Goal: Transaction & Acquisition: Purchase product/service

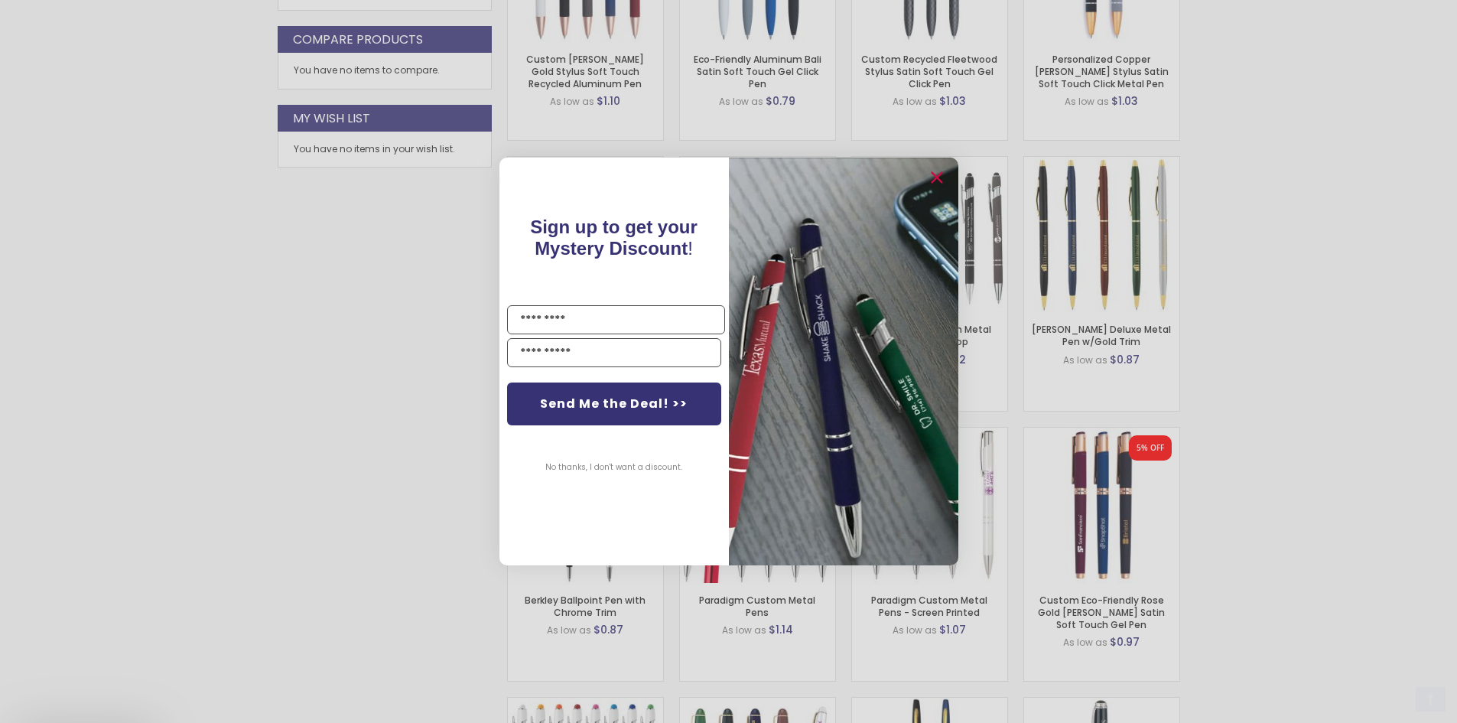
scroll to position [931, 0]
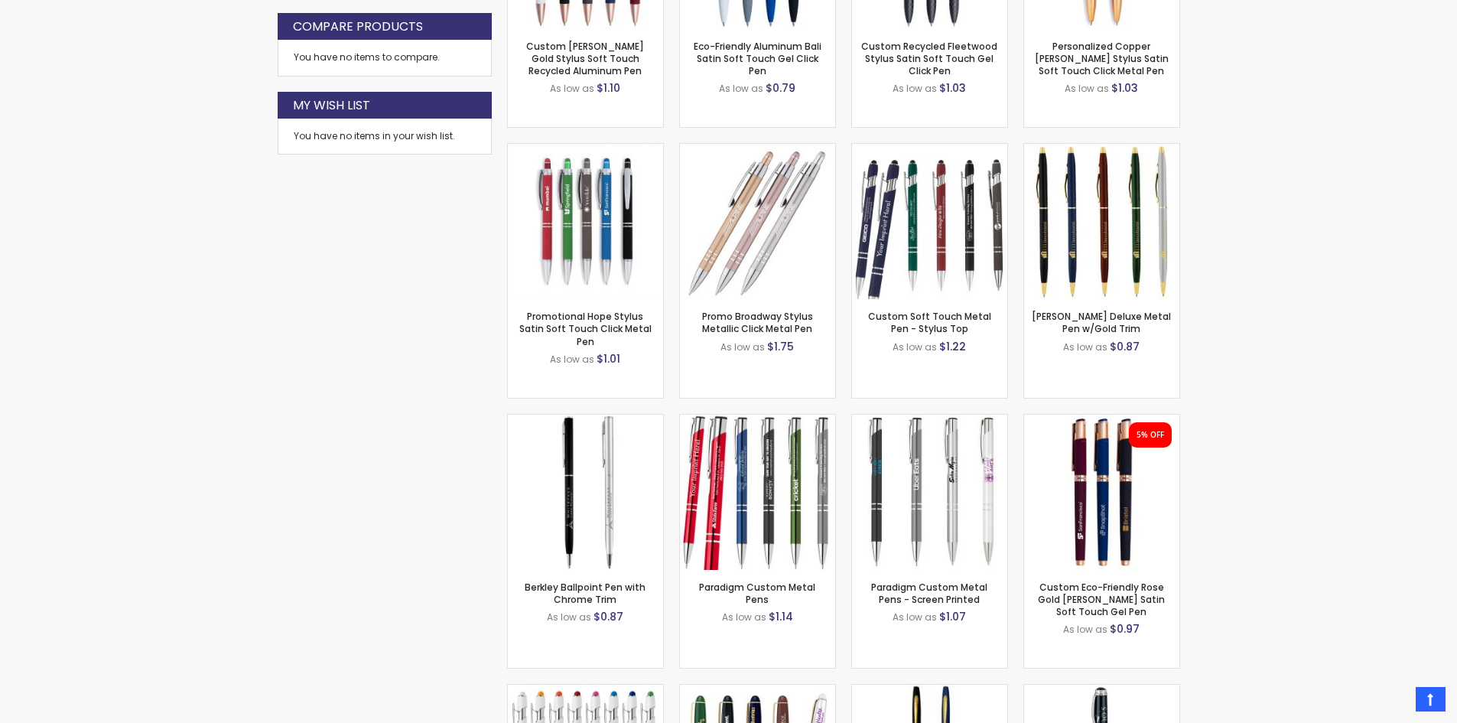
click at [263, 290] on div "Close dialog Sign up to get your Mystery Discount ! Name Email Send Me the Deal…" at bounding box center [728, 361] width 1457 height 723
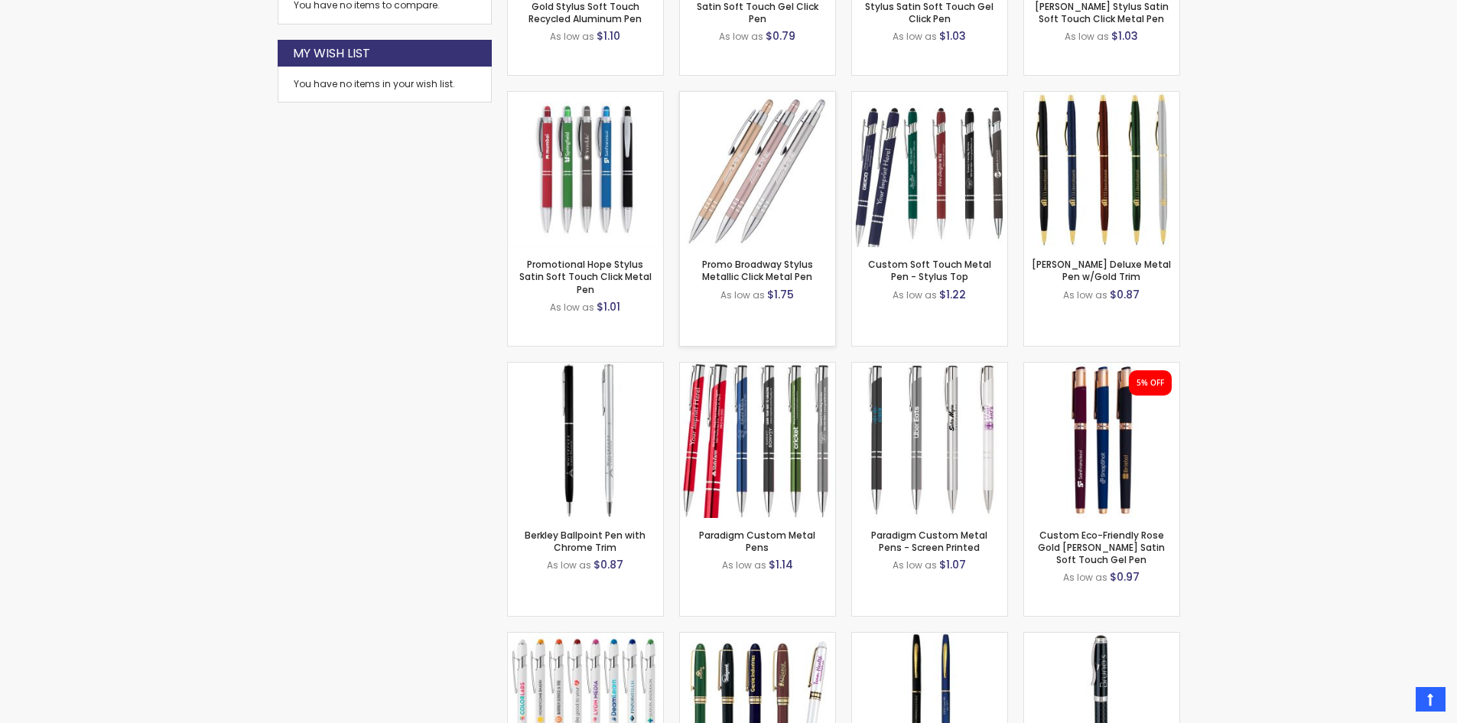
scroll to position [1237, 0]
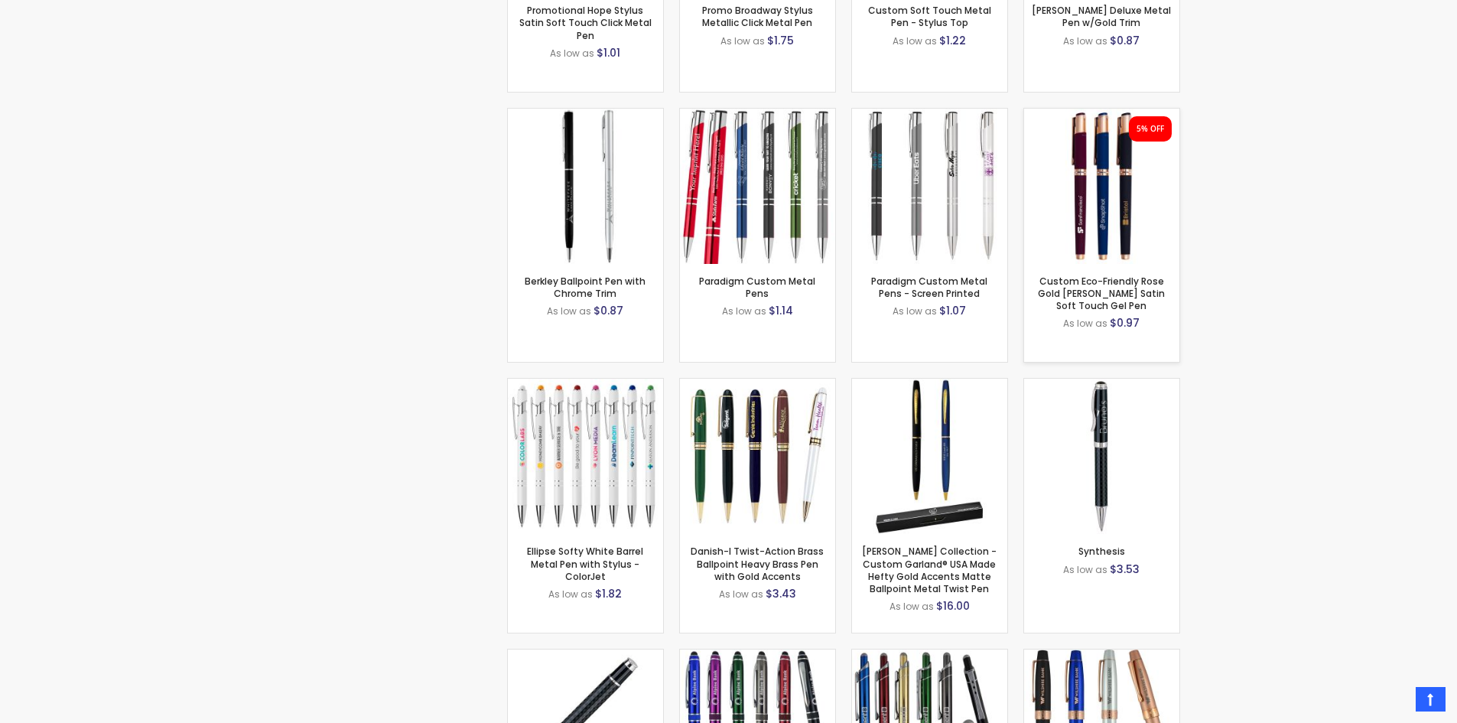
click at [1094, 188] on img at bounding box center [1101, 186] width 155 height 155
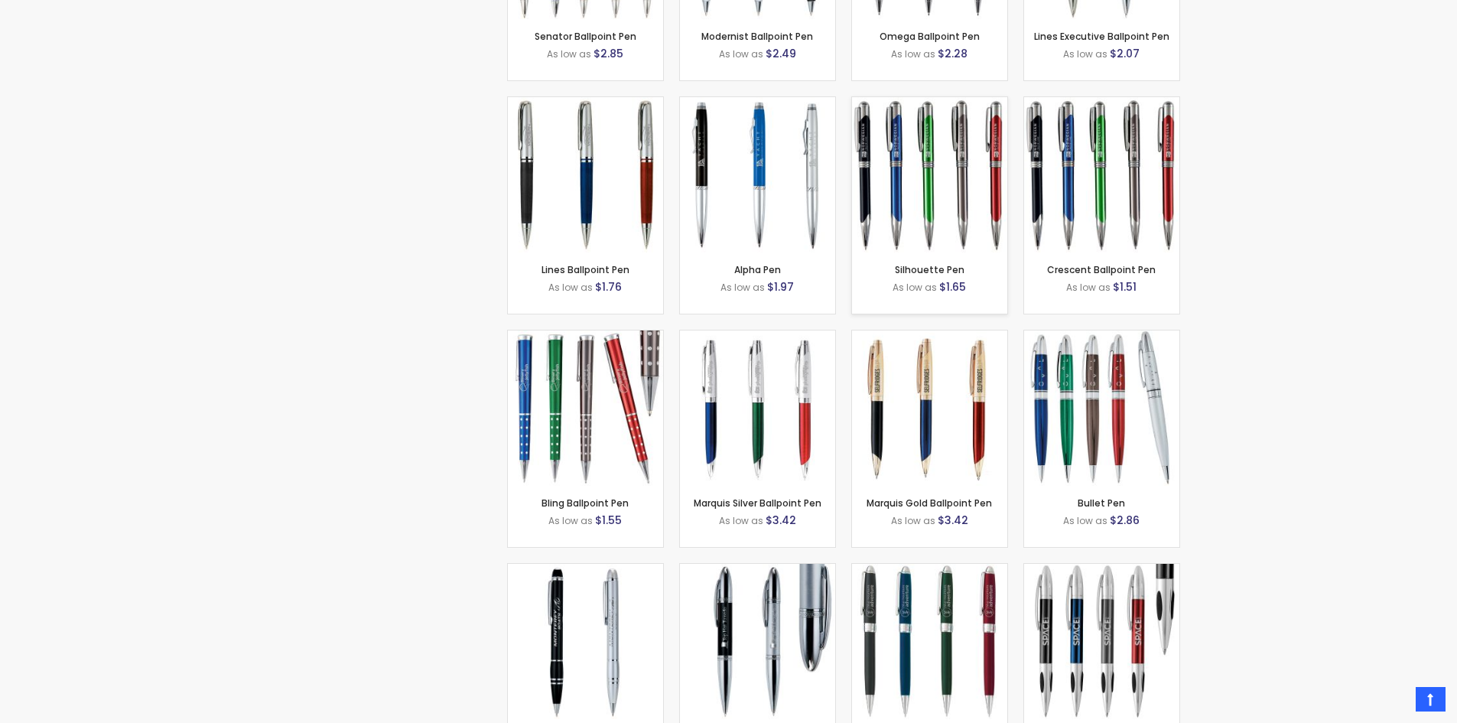
scroll to position [2766, 0]
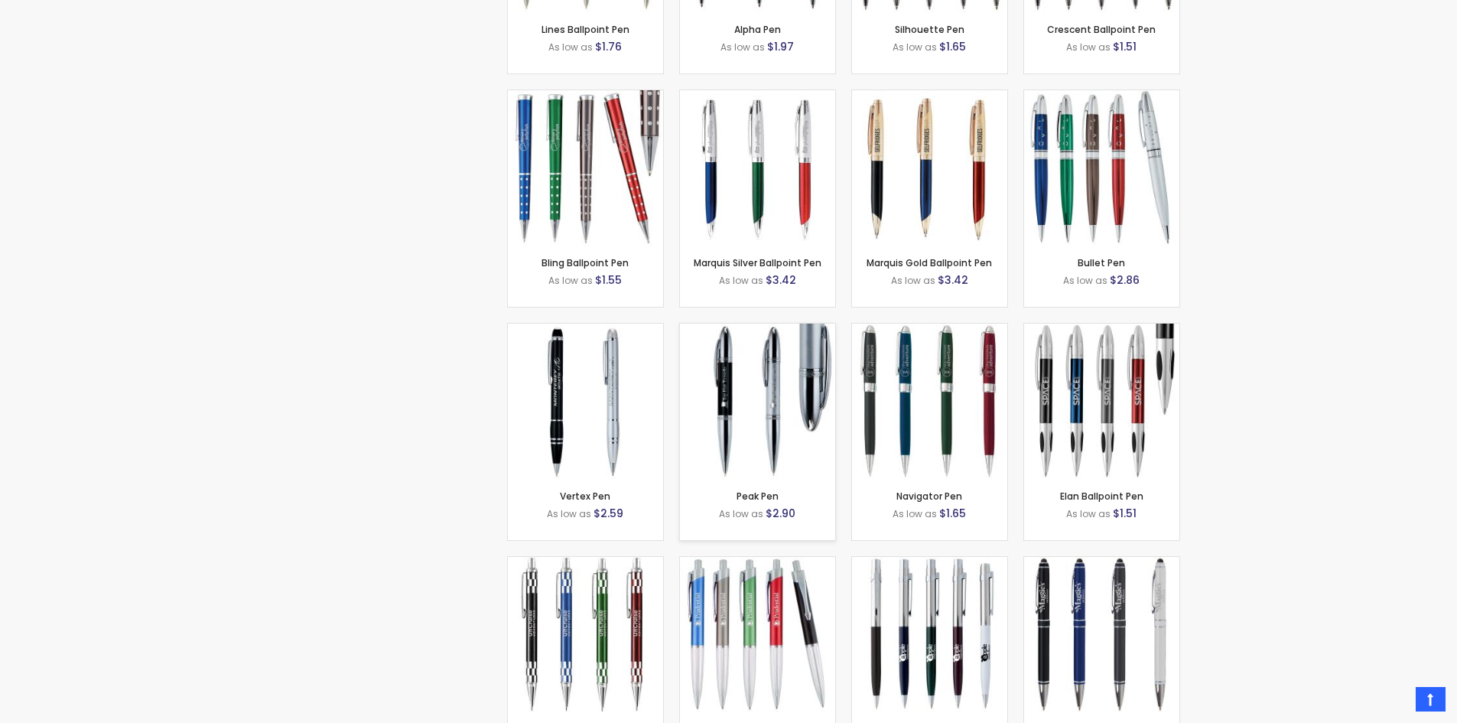
click at [765, 405] on img at bounding box center [757, 400] width 155 height 155
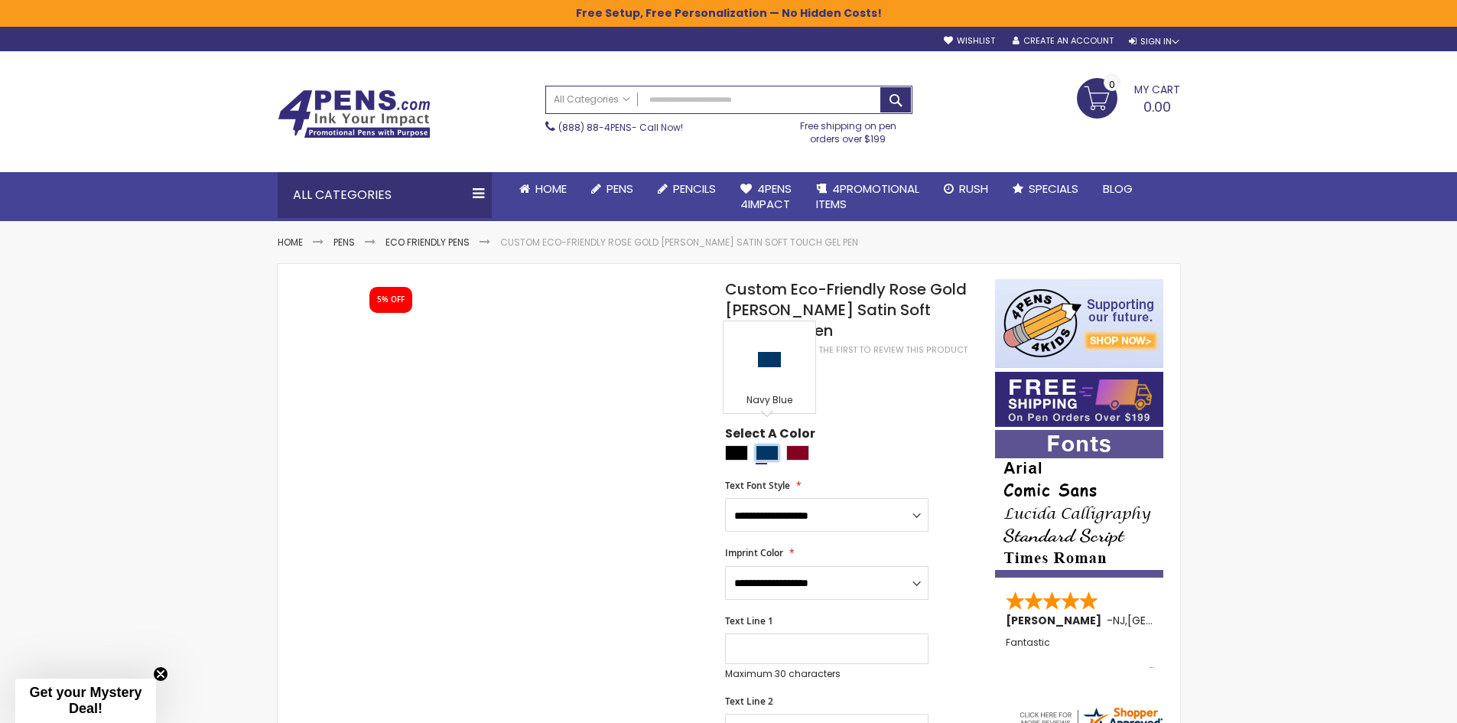
click at [767, 445] on div "Navy Blue" at bounding box center [767, 452] width 23 height 15
type input "****"
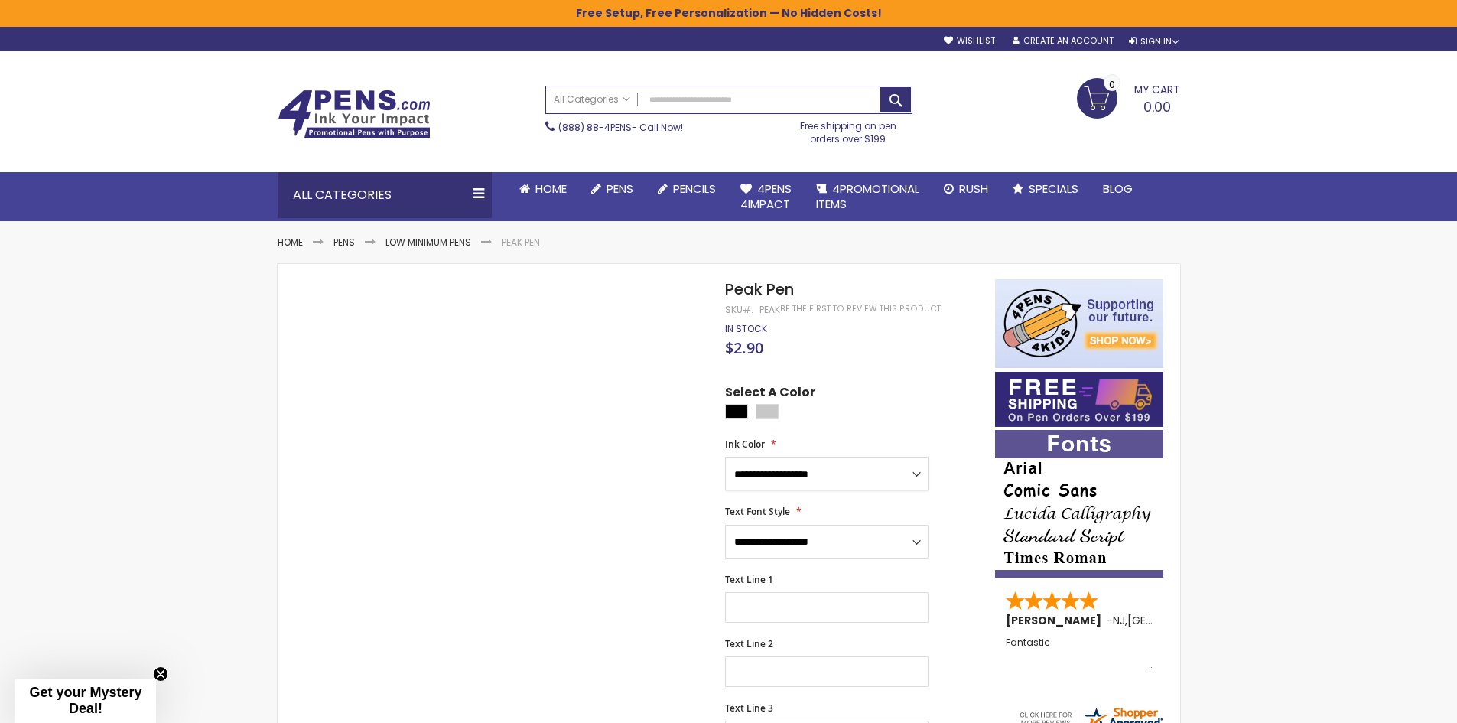
click at [918, 476] on select "**********" at bounding box center [826, 474] width 203 height 34
click at [905, 414] on div at bounding box center [856, 413] width 262 height 19
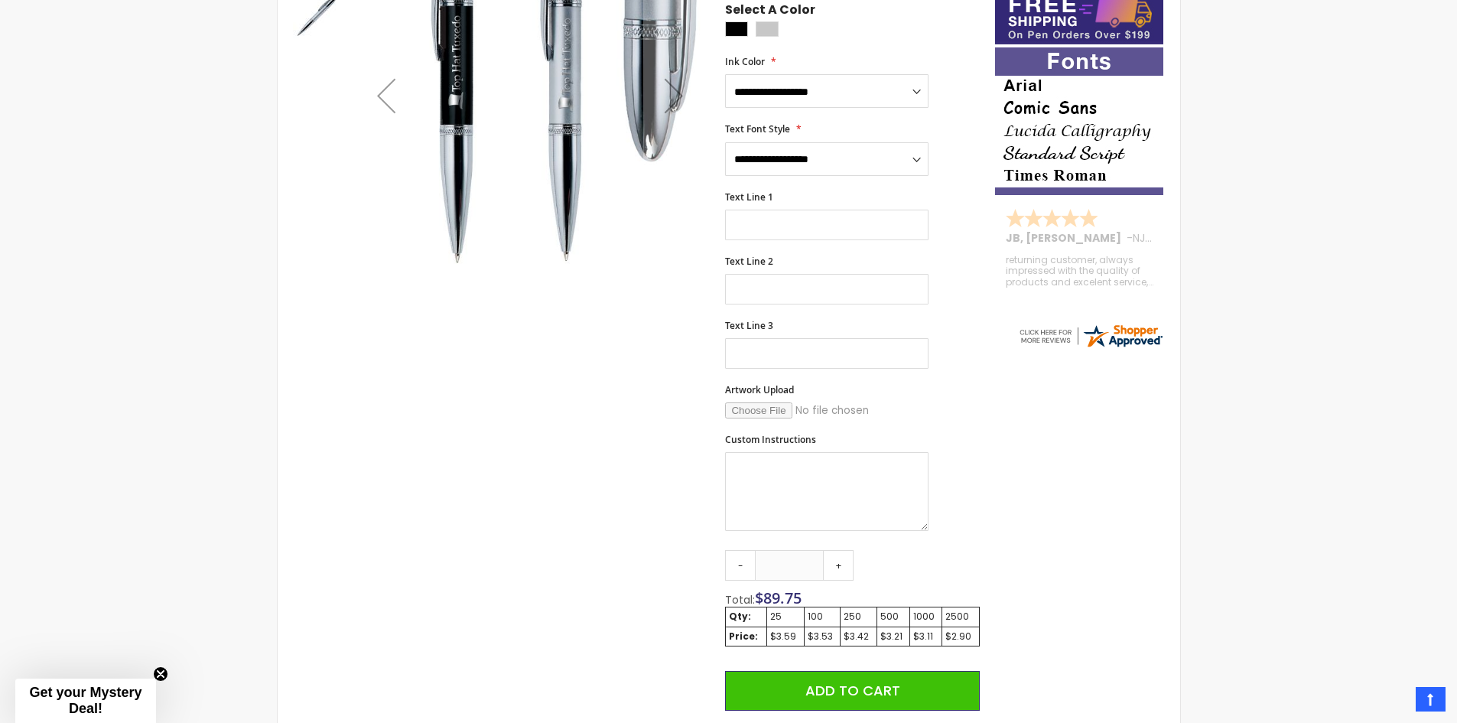
scroll to position [153, 0]
